Goal: Obtain resource: Download file/media

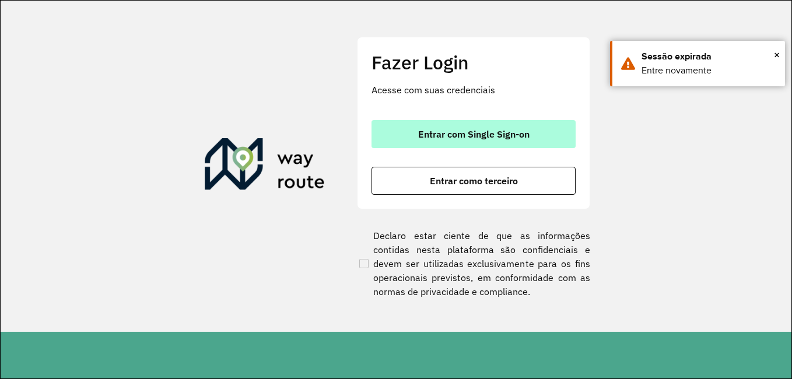
click at [448, 128] on button "Entrar com Single Sign-on" at bounding box center [473, 134] width 204 height 28
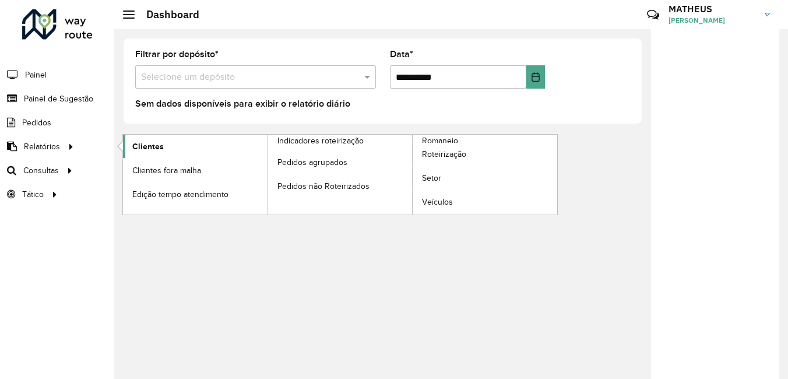
click at [177, 151] on link "Clientes" at bounding box center [195, 146] width 145 height 23
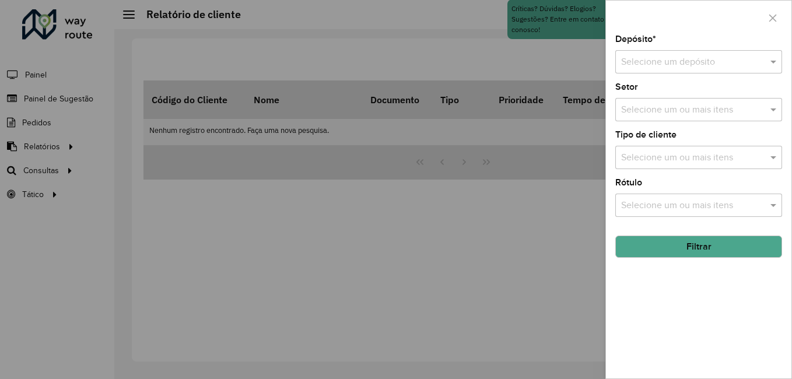
click at [717, 58] on input "text" at bounding box center [687, 62] width 132 height 14
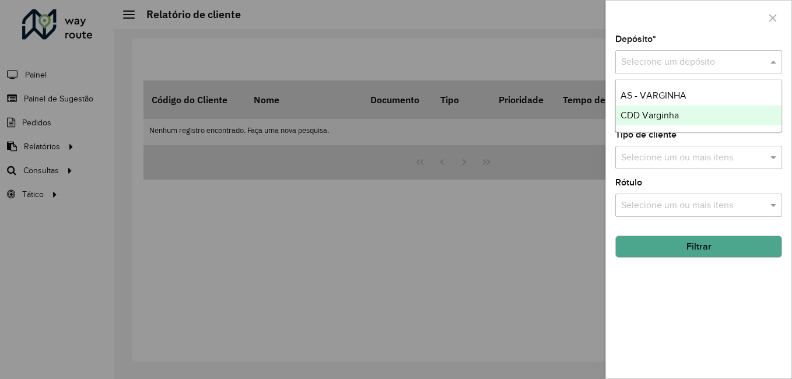
click at [685, 113] on div "CDD Varginha" at bounding box center [699, 116] width 166 height 20
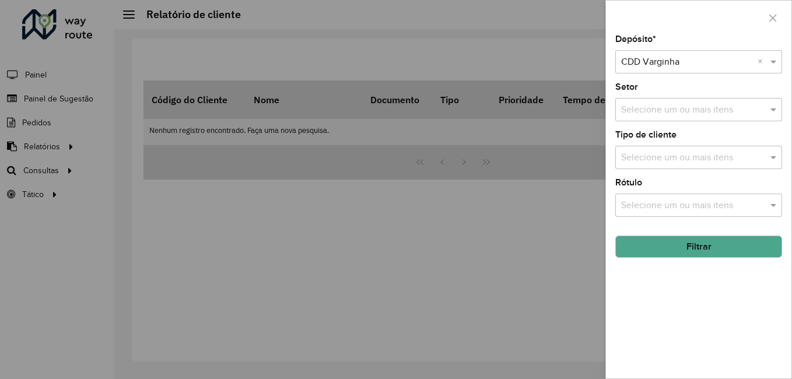
click at [688, 247] on button "Filtrar" at bounding box center [698, 247] width 167 height 22
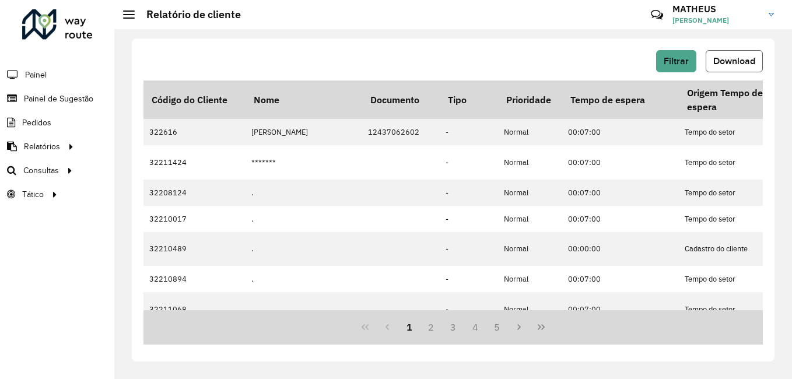
click at [733, 68] on button "Download" at bounding box center [734, 61] width 57 height 22
